Goal: Use online tool/utility

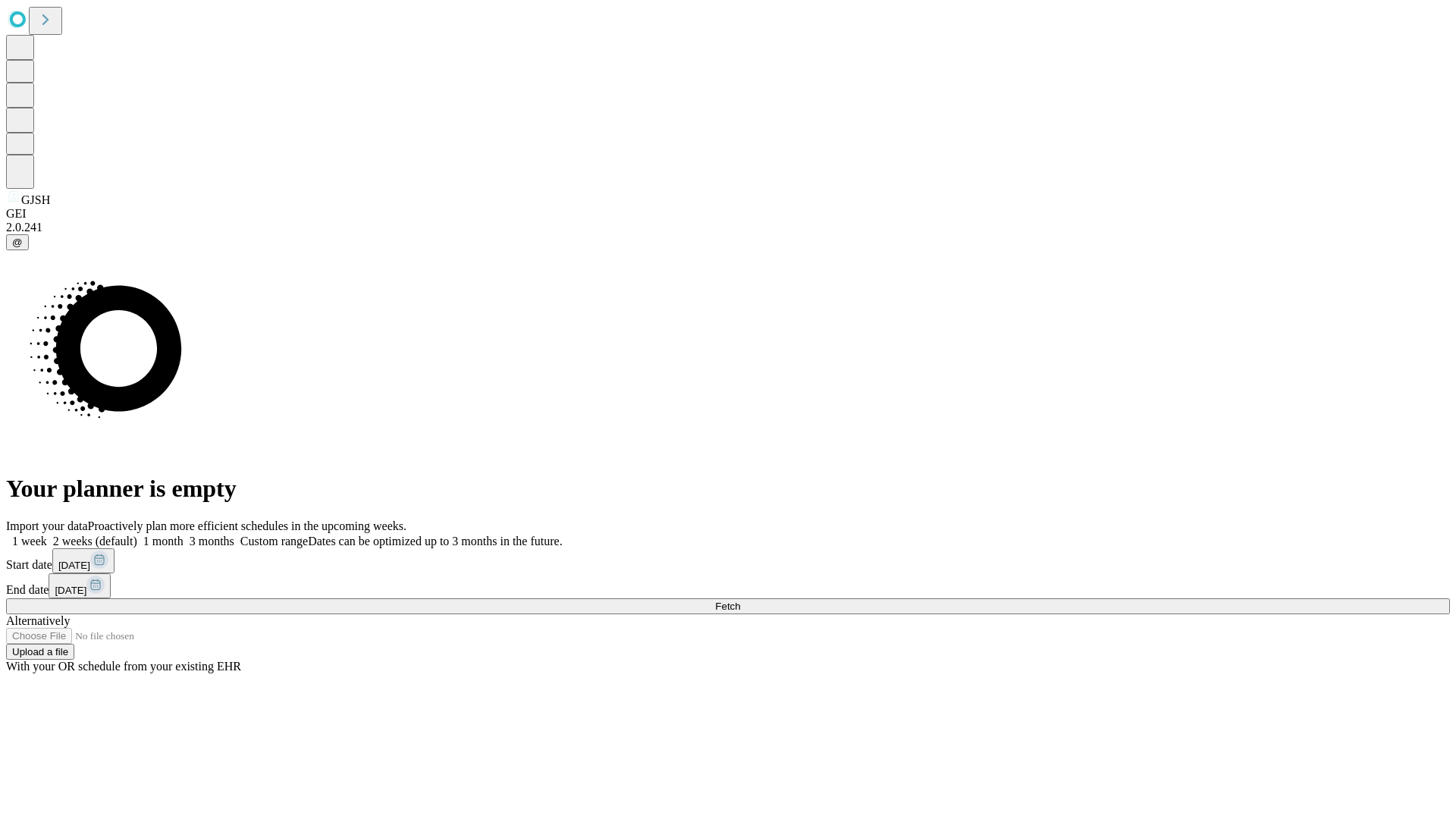
click at [740, 600] on span "Fetch" at bounding box center [728, 605] width 25 height 11
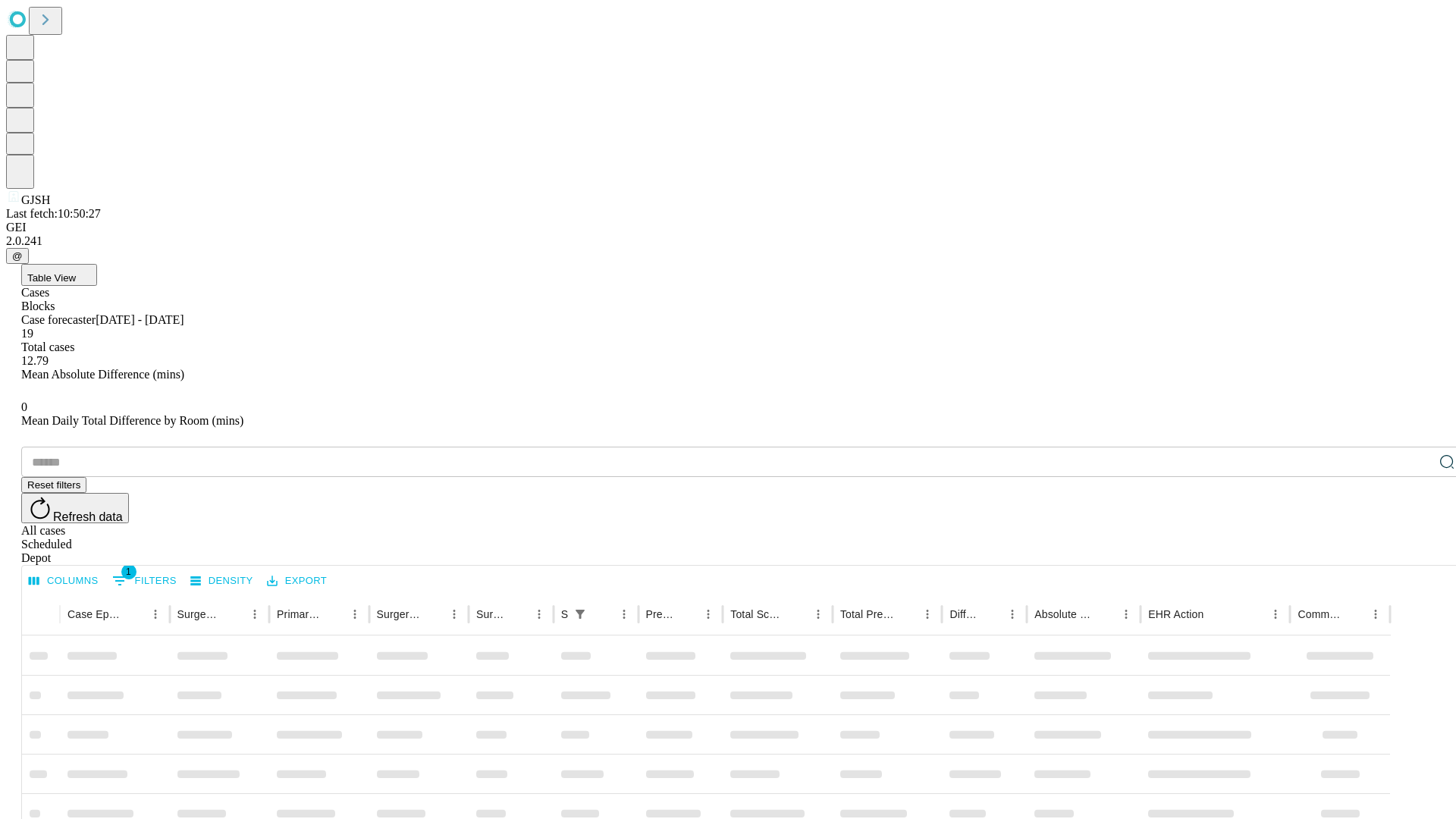
click at [1416, 551] on div "Depot" at bounding box center [742, 558] width 1444 height 14
